Goal: Information Seeking & Learning: Learn about a topic

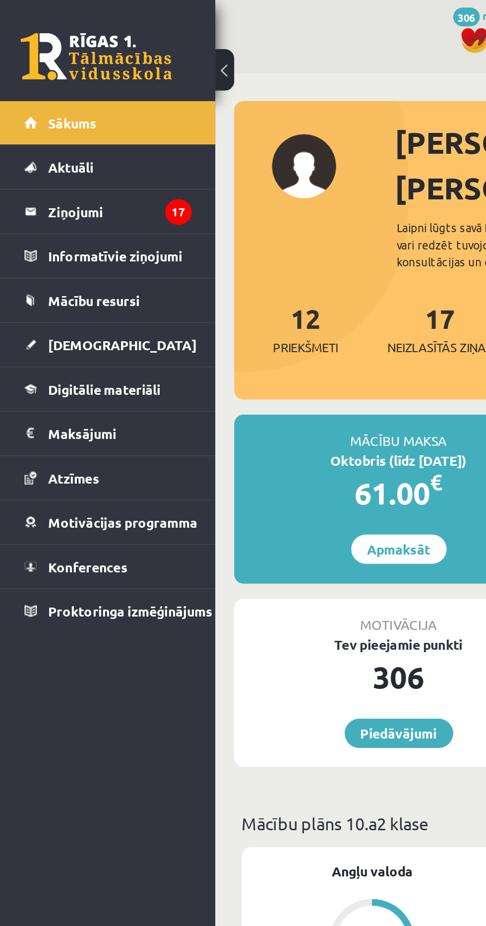
click at [24, 190] on link "[DEMOGRAPHIC_DATA]" at bounding box center [57, 181] width 88 height 23
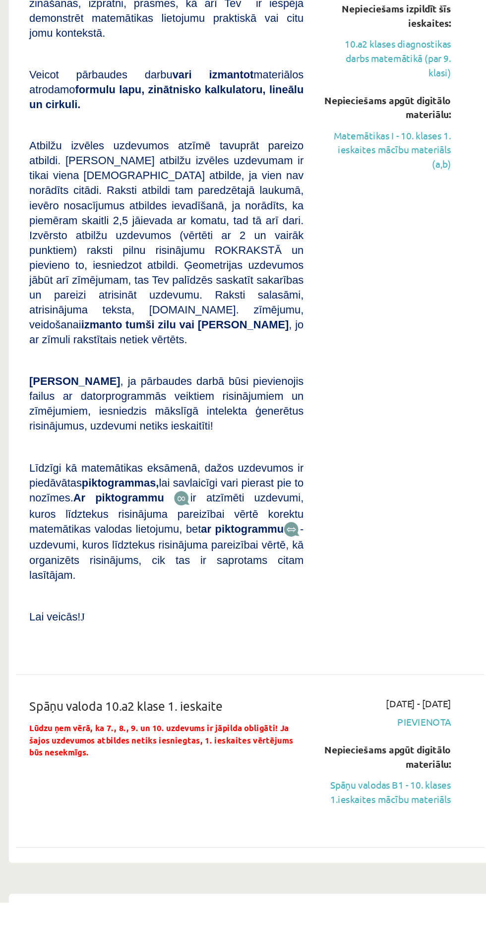
scroll to position [921, 0]
click at [409, 835] on link "Spāņu valodas B1 - 10. klases 1.ieskaites mācību materiāls" at bounding box center [400, 845] width 93 height 21
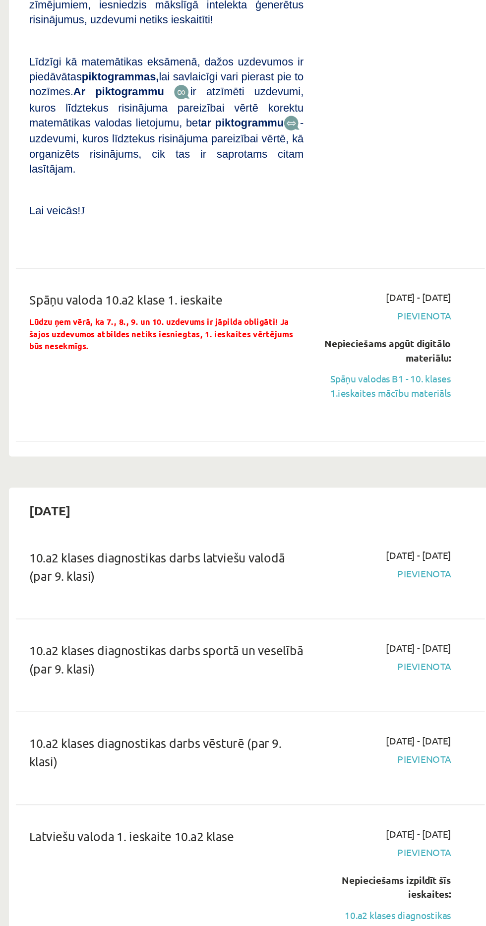
scroll to position [1243, 0]
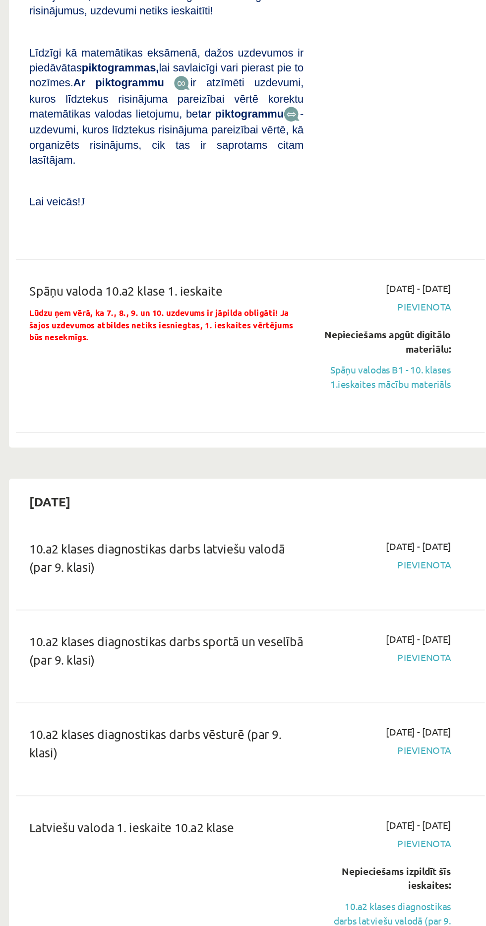
click at [419, 513] on link "Spāņu valodas B1 - 10. klases 1.ieskaites mācību materiāls" at bounding box center [400, 523] width 93 height 21
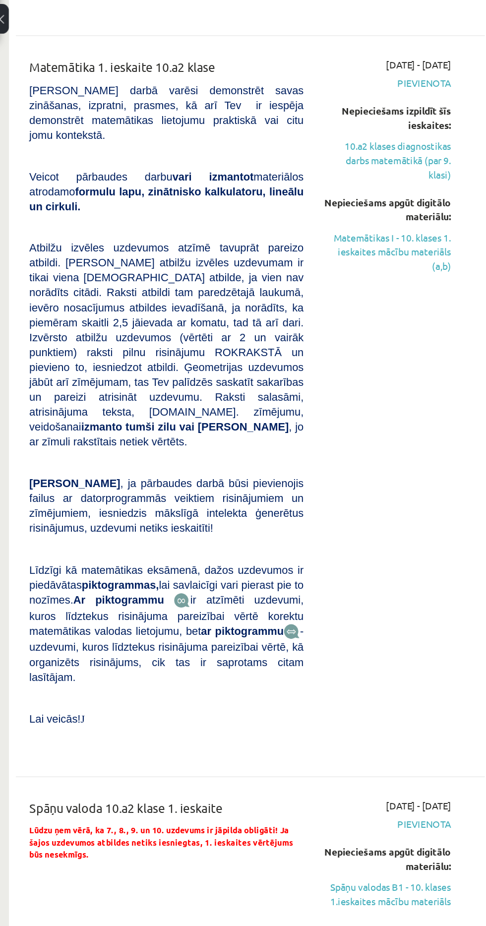
scroll to position [1089, 0]
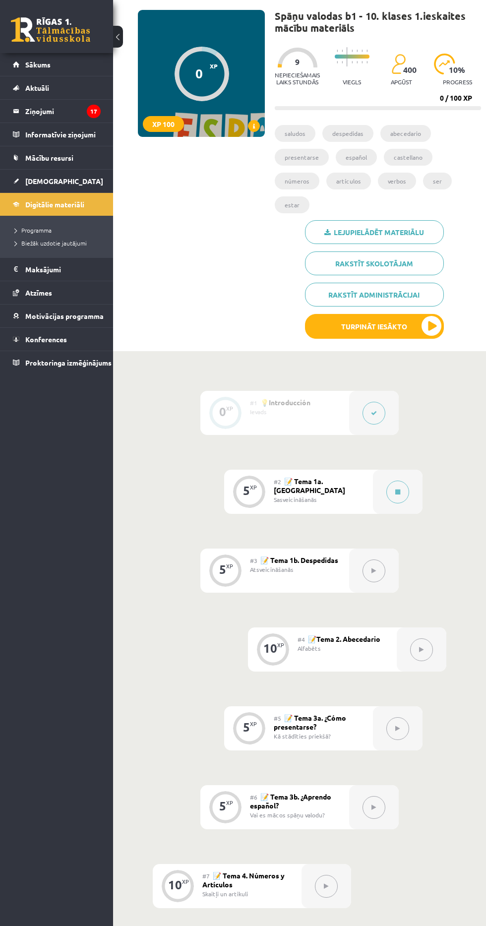
scroll to position [66, 0]
click at [423, 322] on button "Turpināt iesākto" at bounding box center [374, 326] width 139 height 25
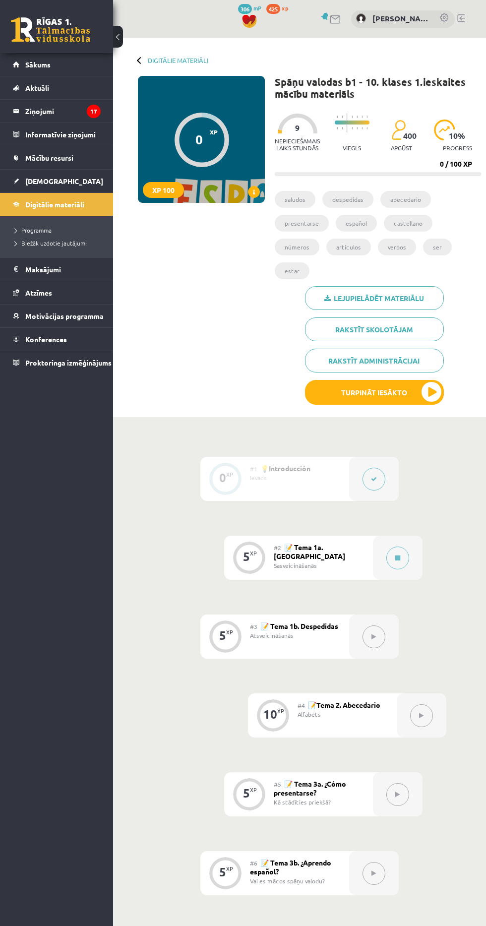
click at [411, 296] on link "Lejupielādēt materiālu" at bounding box center [374, 298] width 139 height 24
